Goal: Task Accomplishment & Management: Use online tool/utility

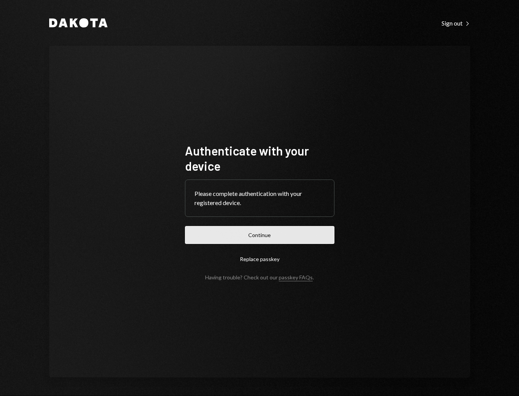
click at [247, 235] on button "Continue" at bounding box center [259, 235] width 149 height 18
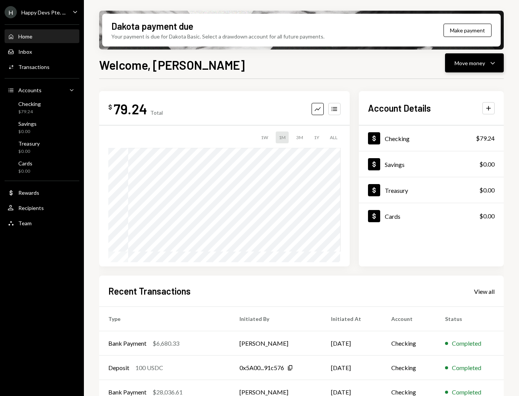
click at [473, 67] on div "Move money" at bounding box center [469, 63] width 30 height 8
click at [454, 86] on div "Send" at bounding box center [468, 86] width 56 height 8
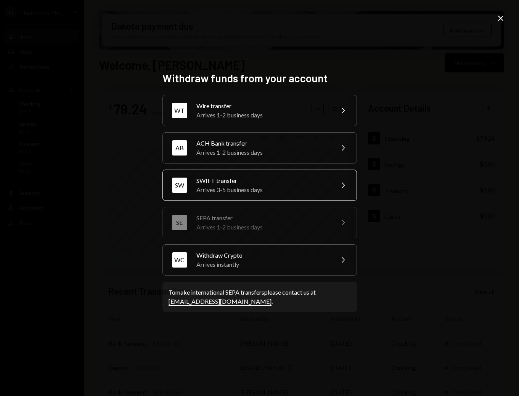
click at [285, 177] on div "SWIFT transfer" at bounding box center [262, 180] width 133 height 9
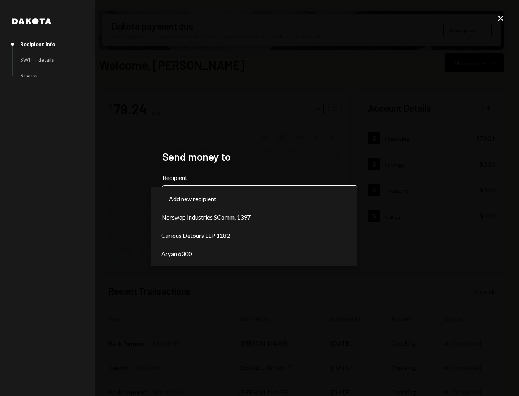
click at [255, 196] on body "H Happy Devs Pte. ... Caret Down Home Home Inbox Inbox Activities Transactions …" at bounding box center [259, 198] width 519 height 396
select select "**********"
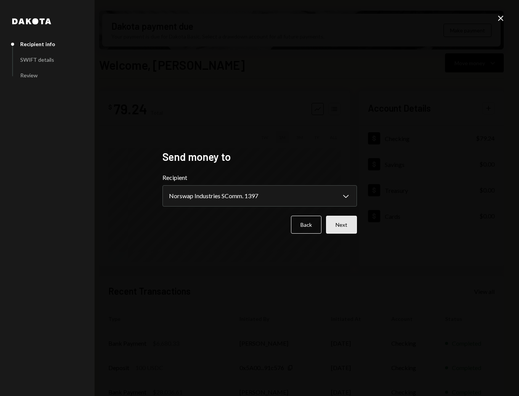
click at [341, 226] on button "Next" at bounding box center [341, 225] width 31 height 18
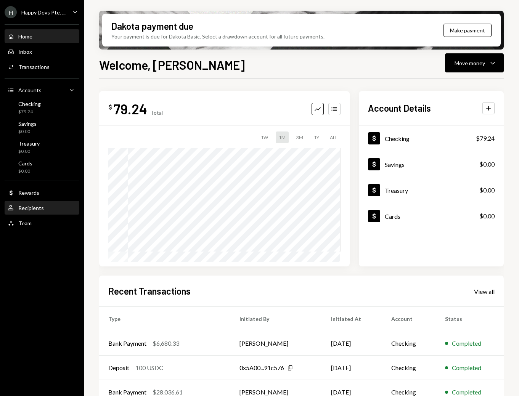
click at [37, 210] on div "Recipients" at bounding box center [31, 208] width 26 height 6
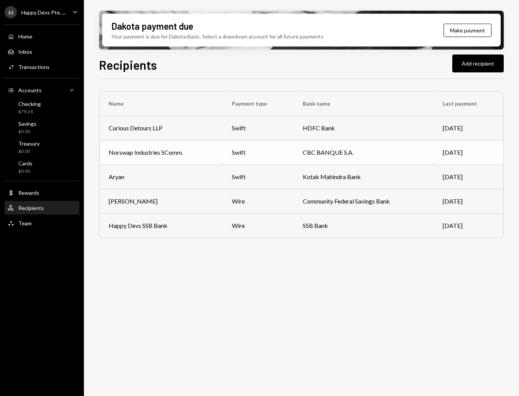
click at [192, 155] on div "Norswap Industries SComm." at bounding box center [161, 152] width 105 height 9
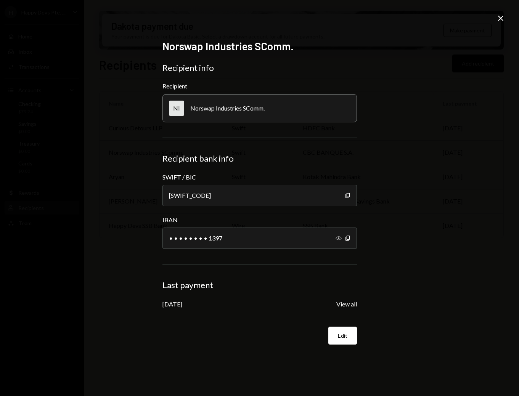
click at [338, 237] on icon "Show" at bounding box center [338, 238] width 6 height 6
click at [338, 237] on icon "Hide" at bounding box center [338, 238] width 6 height 6
click at [354, 306] on button "View all" at bounding box center [346, 304] width 21 height 8
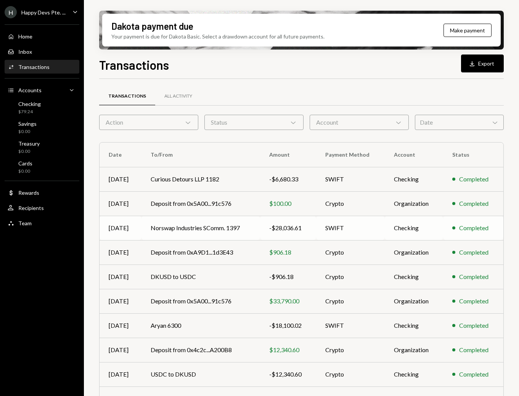
click at [255, 239] on td "Norswap Industries SComm. 1397" at bounding box center [200, 228] width 119 height 24
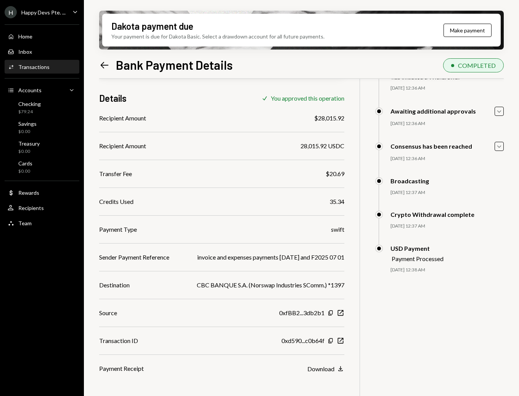
scroll to position [53, 0]
click at [49, 40] on div "Home Home" at bounding box center [42, 36] width 69 height 13
